Goal: Leave review/rating: Share an evaluation or opinion about a product, service, or content

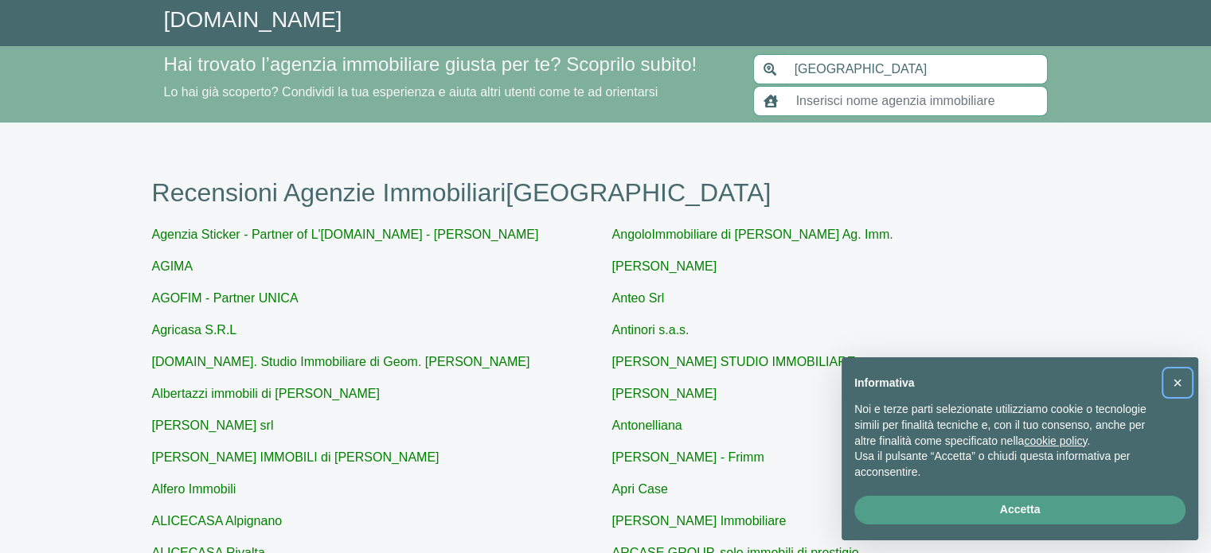
click at [1185, 383] on button "×" at bounding box center [1177, 382] width 25 height 25
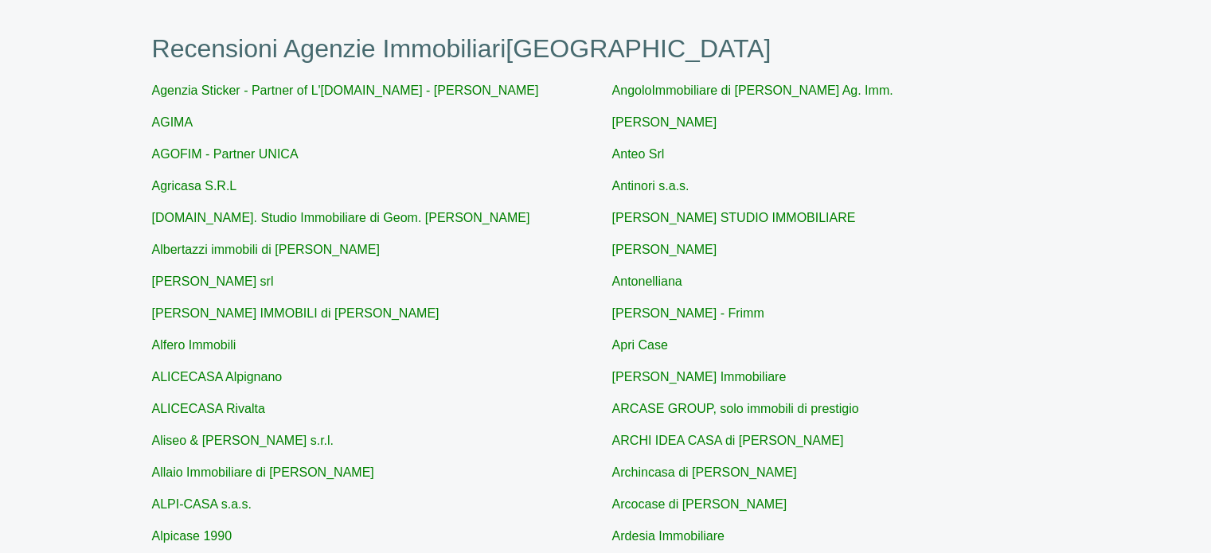
scroll to position [159, 0]
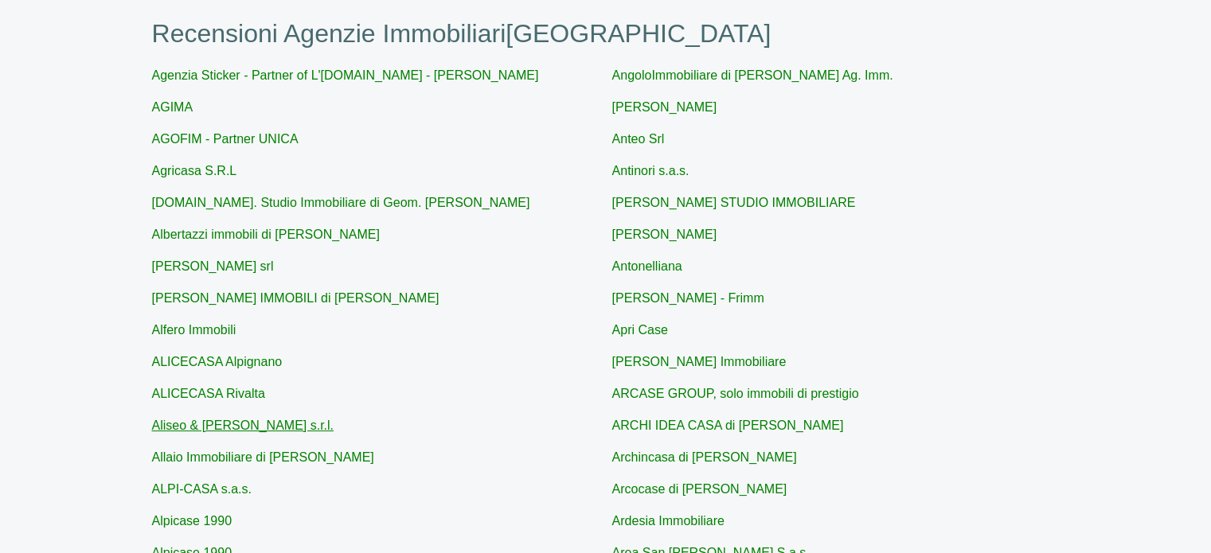
click at [260, 426] on link "Aliseo & [PERSON_NAME] s.r.l." at bounding box center [243, 426] width 182 height 14
type input "Aliseo & [PERSON_NAME] s.r.l."
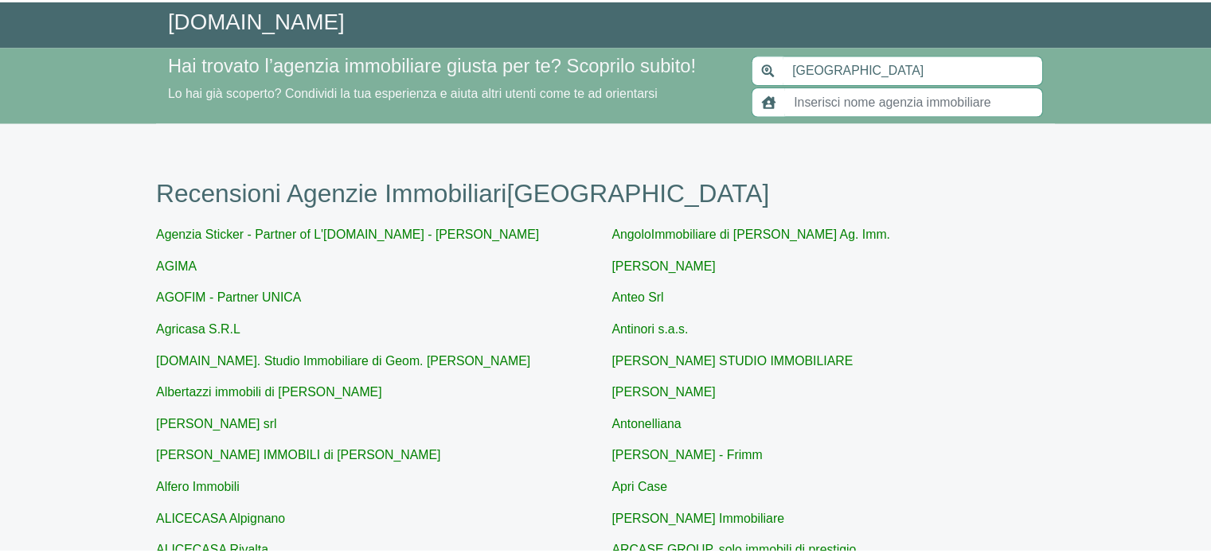
scroll to position [159, 0]
